Goal: Information Seeking & Learning: Learn about a topic

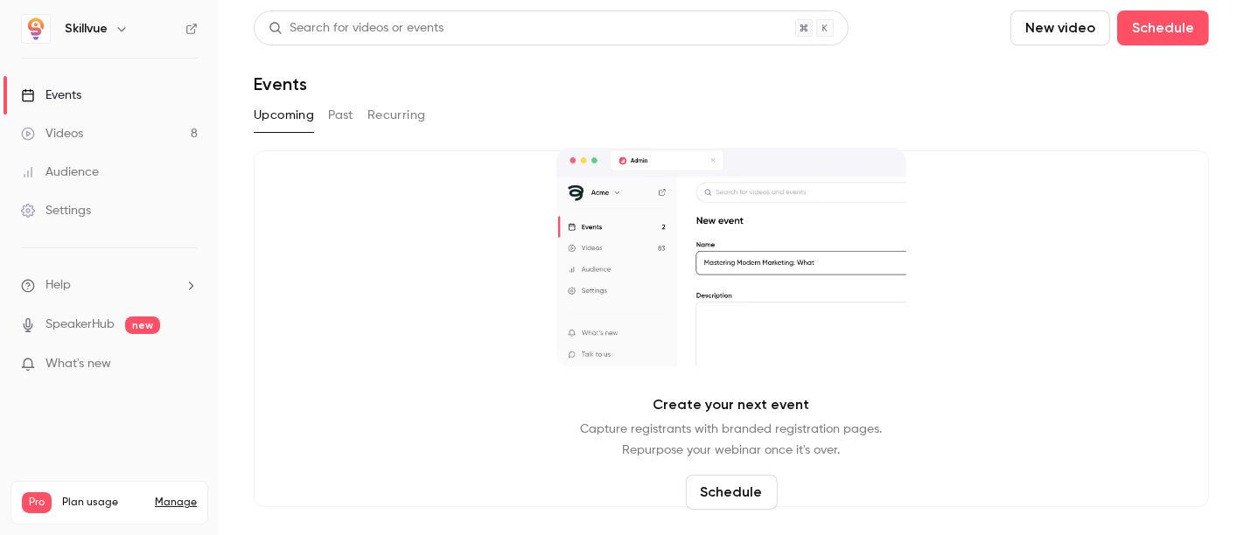
click at [136, 129] on link "Videos 8" at bounding box center [109, 134] width 219 height 38
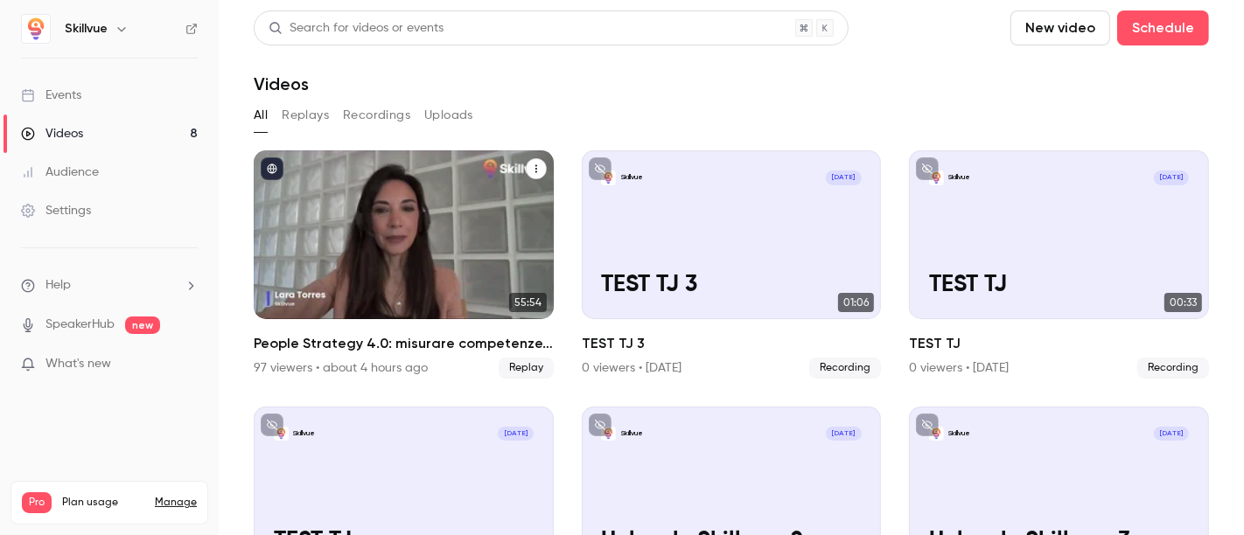
click at [372, 213] on div "People Strategy 4.0: misurare competenze, potenziale e aspirazioni su larga sca…" at bounding box center [404, 234] width 300 height 169
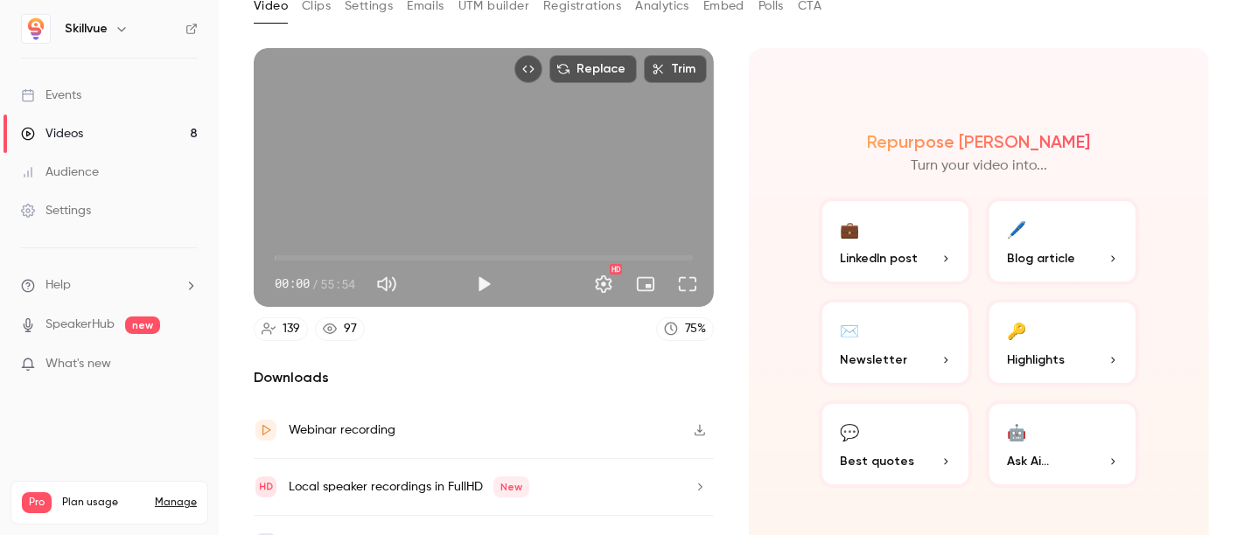
scroll to position [140, 0]
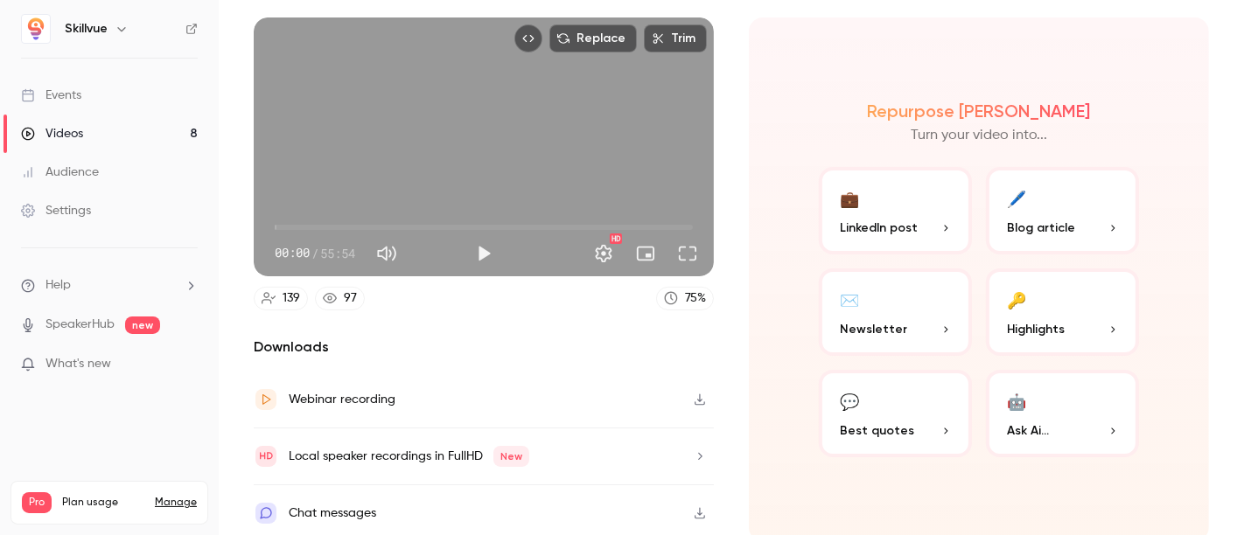
click at [696, 394] on icon "button" at bounding box center [700, 400] width 14 height 12
click at [694, 507] on icon "button" at bounding box center [699, 512] width 10 height 11
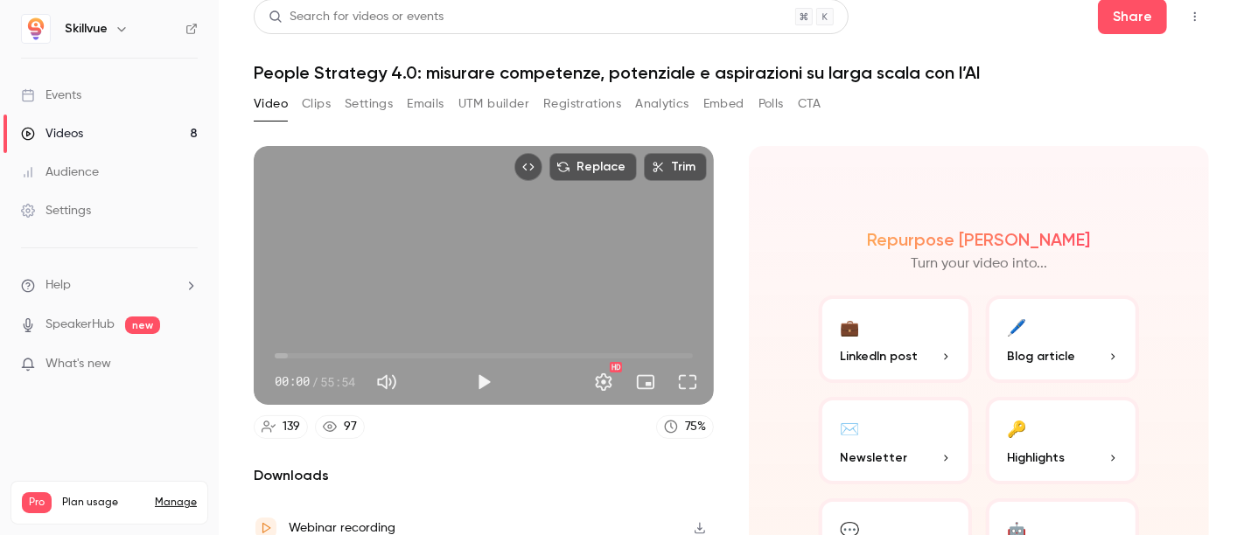
scroll to position [10, 0]
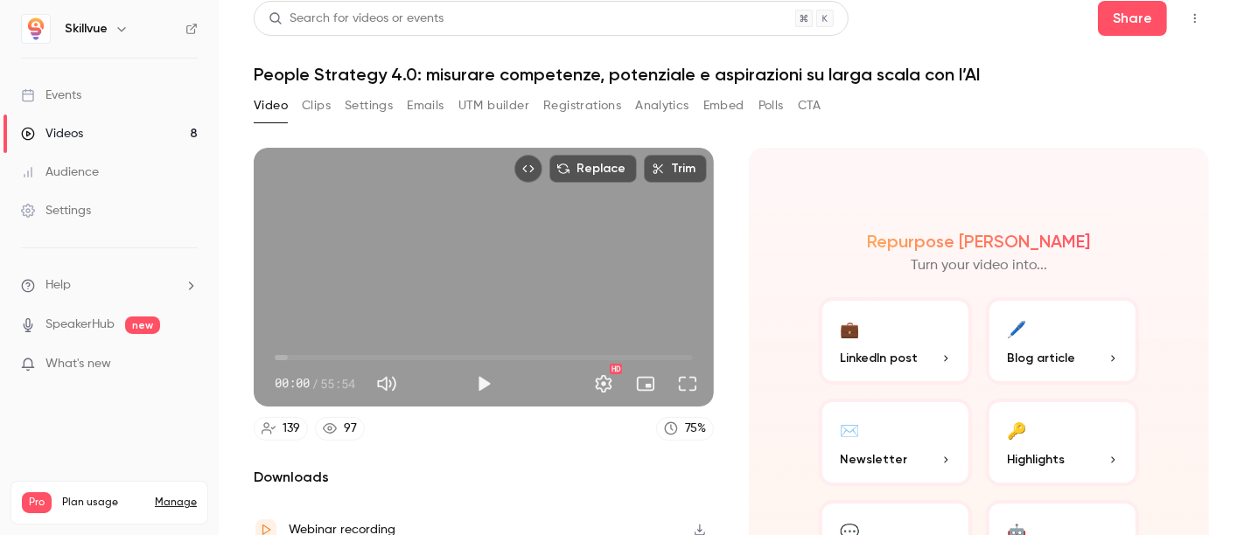
click at [656, 101] on button "Analytics" at bounding box center [662, 106] width 54 height 28
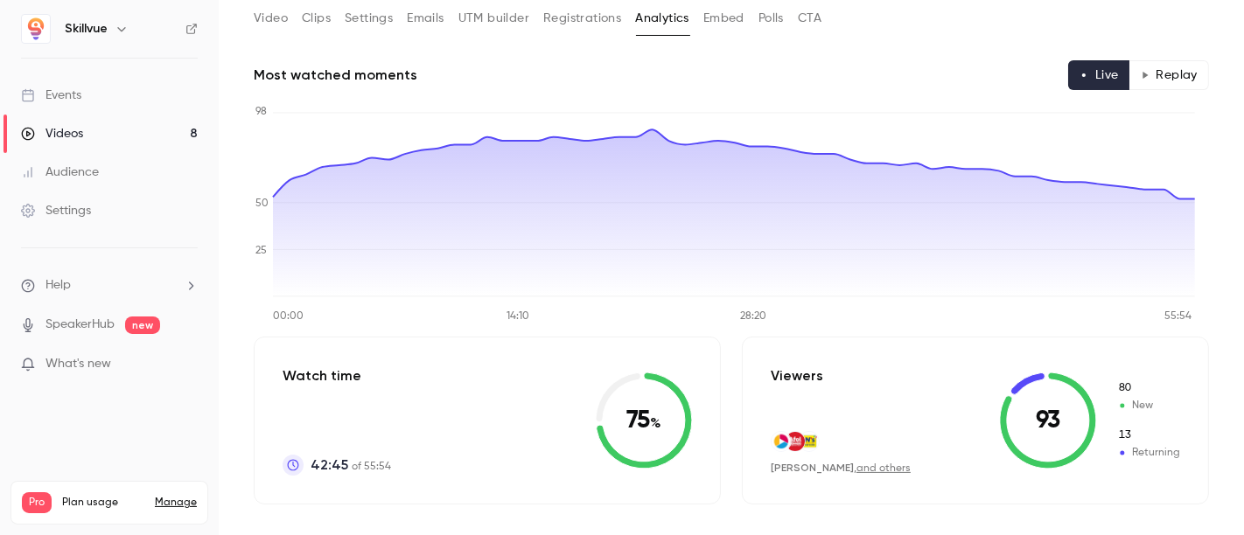
scroll to position [99, 0]
